Goal: Information Seeking & Learning: Learn about a topic

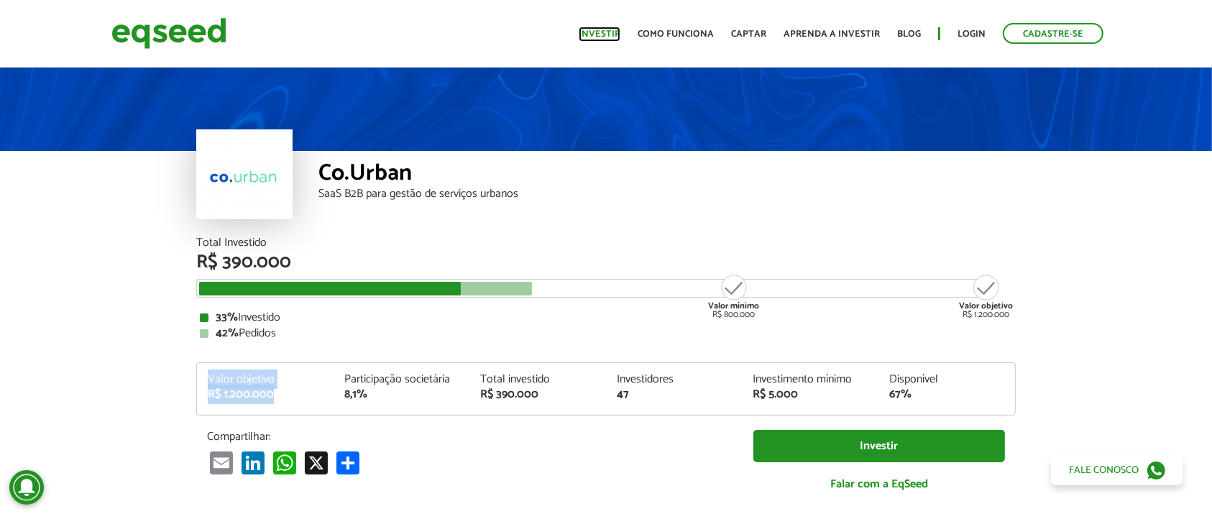
click at [590, 32] on link "Investir" at bounding box center [600, 33] width 42 height 9
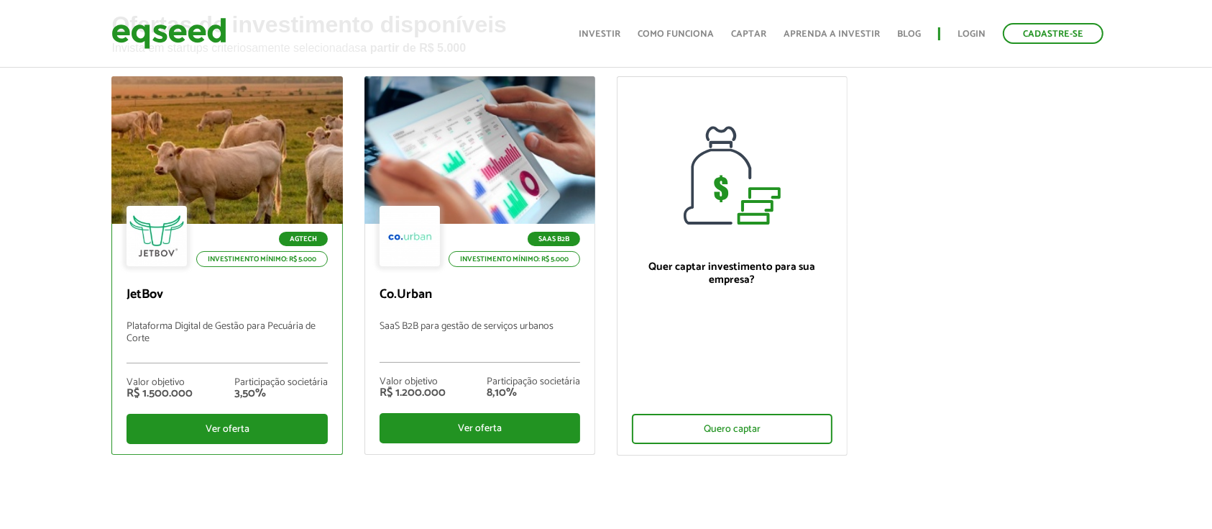
click at [155, 234] on div at bounding box center [157, 236] width 60 height 60
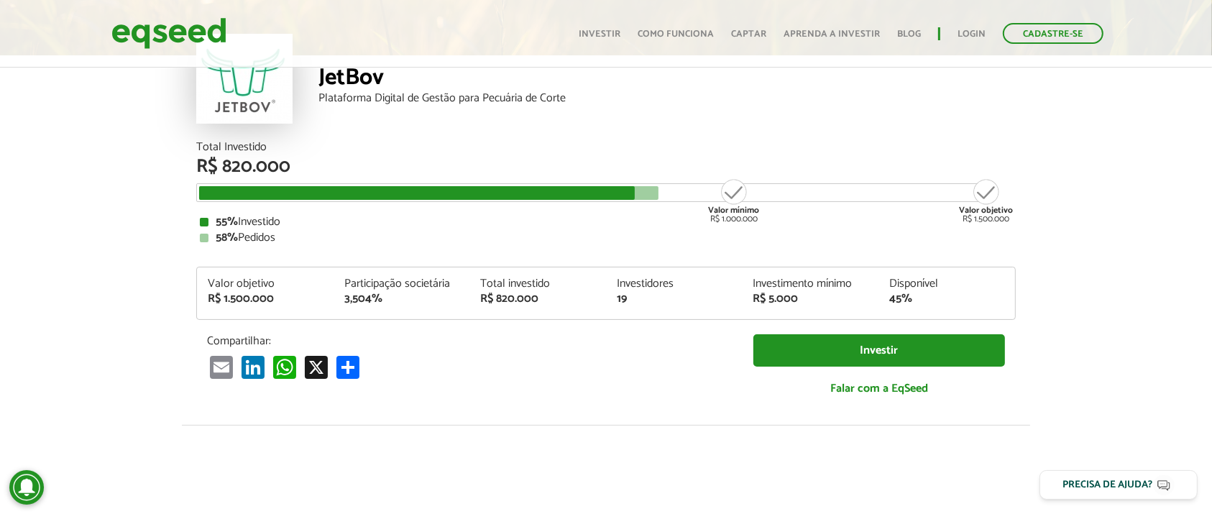
click at [132, 247] on article "JetBov Plataforma Digital de Gestão para Pecuária de Corte Total Investido R$ 8…" at bounding box center [606, 442] width 1212 height 946
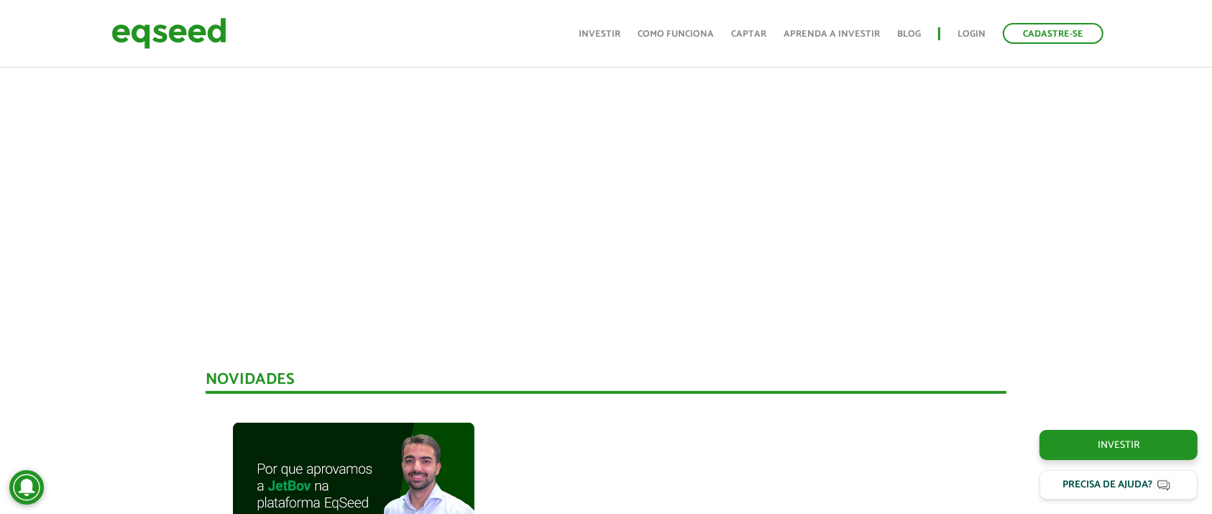
scroll to position [671, 0]
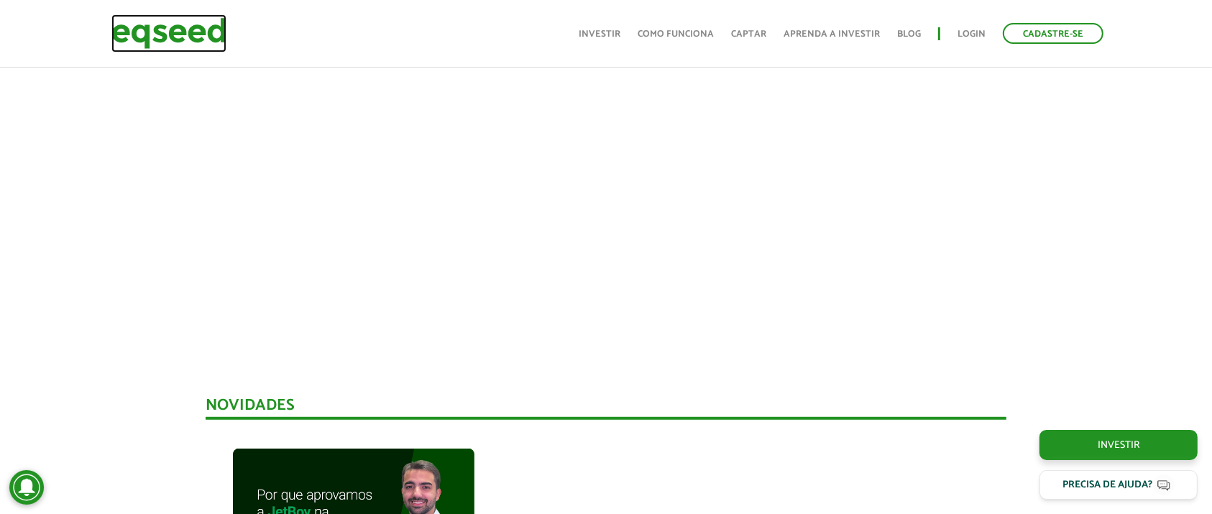
click at [145, 24] on img at bounding box center [168, 33] width 115 height 38
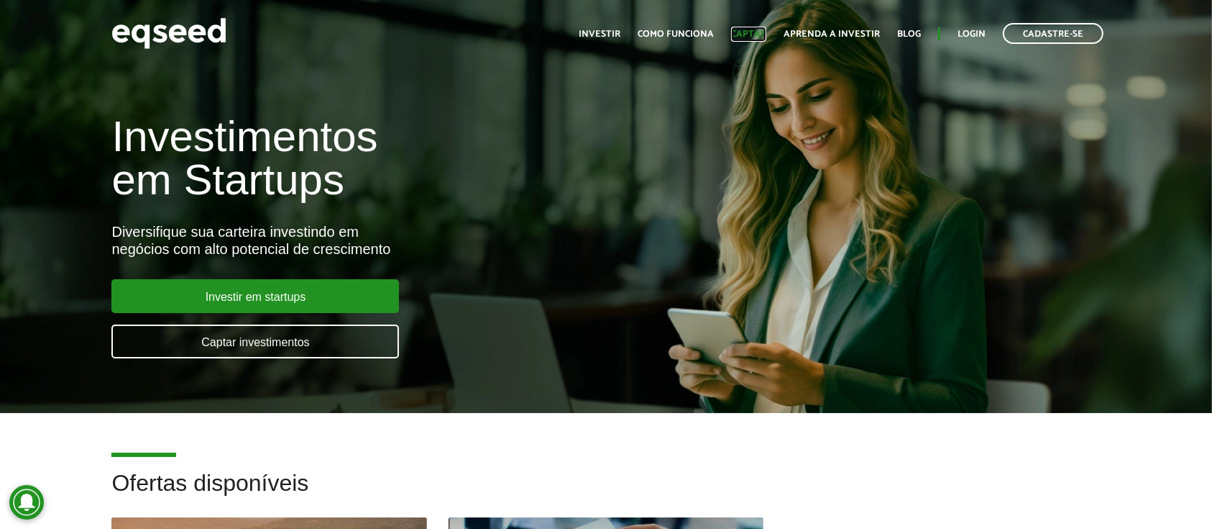
click at [746, 32] on link "Captar" at bounding box center [748, 33] width 35 height 9
